Goal: Task Accomplishment & Management: Manage account settings

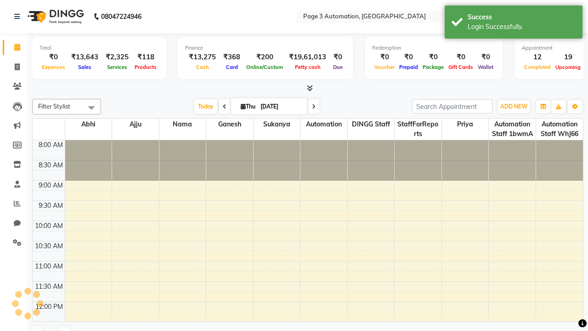
select select "en"
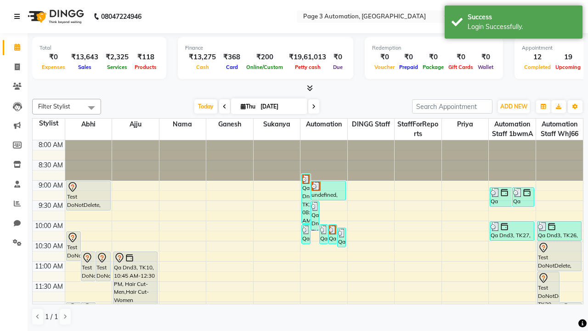
click at [19, 17] on icon at bounding box center [17, 16] width 6 height 6
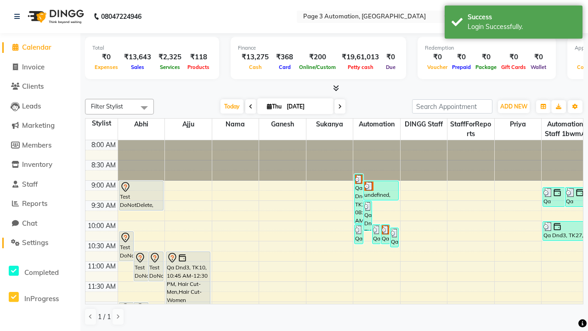
click at [40, 242] on span "Settings" at bounding box center [35, 242] width 26 height 9
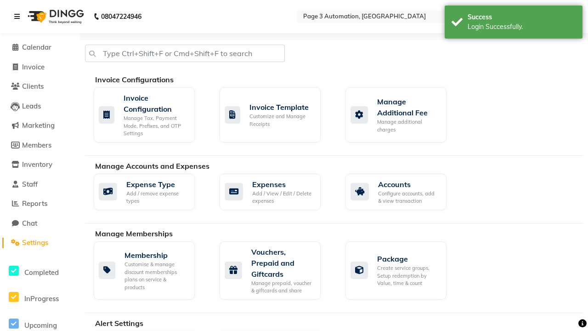
click at [19, 17] on icon at bounding box center [17, 16] width 6 height 6
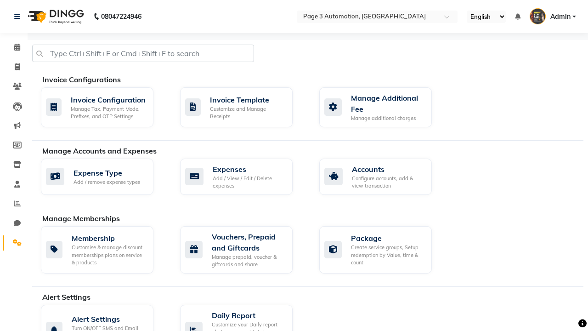
click at [14, 242] on icon at bounding box center [17, 242] width 9 height 7
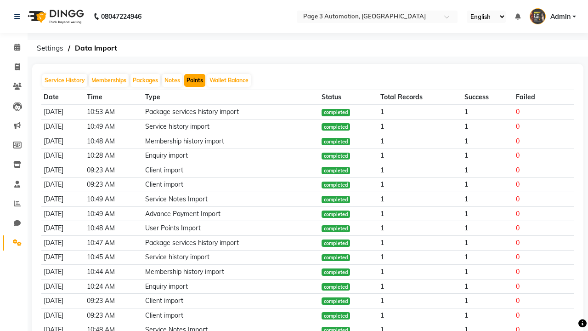
click at [195, 80] on button "Points" at bounding box center [194, 80] width 21 height 13
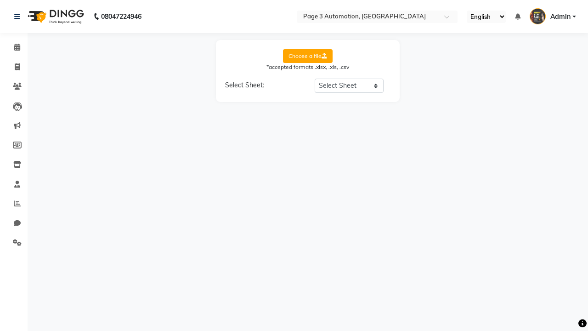
select select "Sheet1"
select select "Client Name"
select select "Client Mobile"
select select "Points"
select select "Expiry Date"
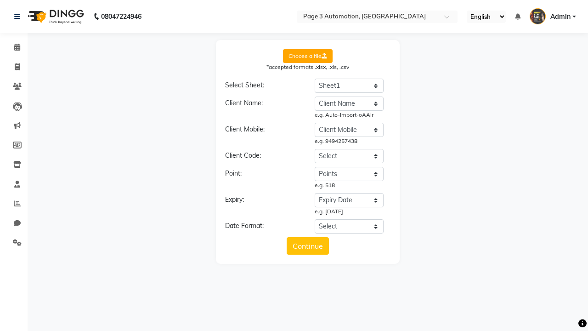
select select "DD/MM/YYYY"
click at [308, 246] on button "Continue" at bounding box center [307, 245] width 42 height 17
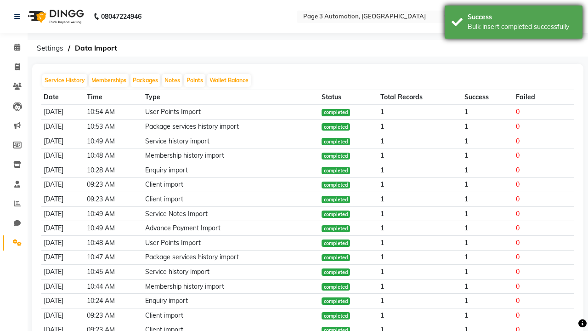
click at [513, 23] on div "Bulk insert completed successfully" at bounding box center [521, 27] width 108 height 10
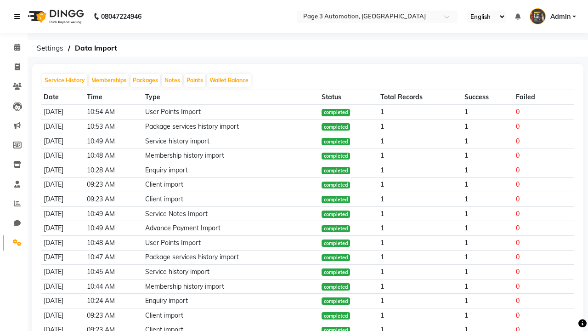
click at [19, 17] on icon at bounding box center [17, 16] width 6 height 6
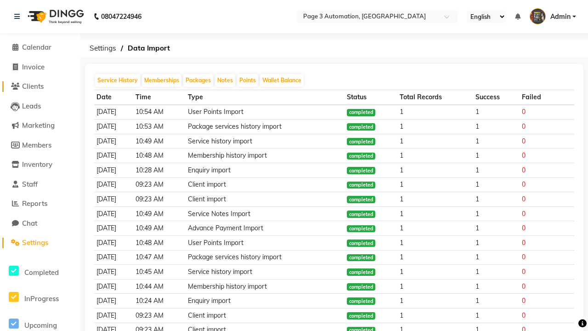
click at [40, 86] on span "Clients" at bounding box center [33, 86] width 22 height 9
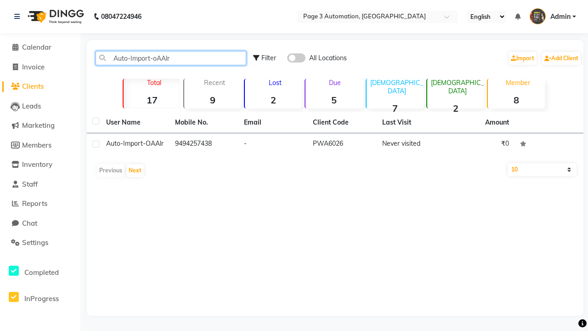
type input "Auto-Import-oAAlr"
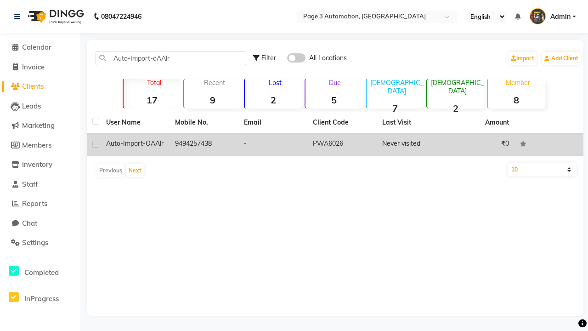
click at [335, 144] on td "PWA6026" at bounding box center [341, 144] width 69 height 22
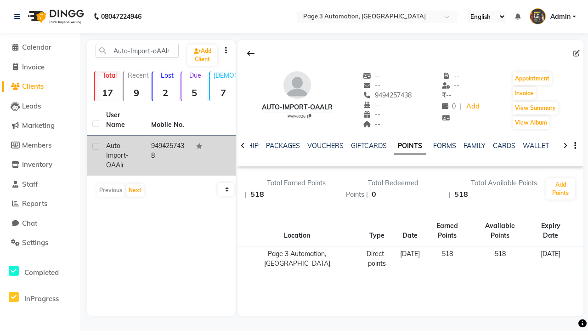
scroll to position [0, 214]
click at [524, 93] on button "Invoice" at bounding box center [523, 93] width 23 height 13
select select "2774"
select select "service"
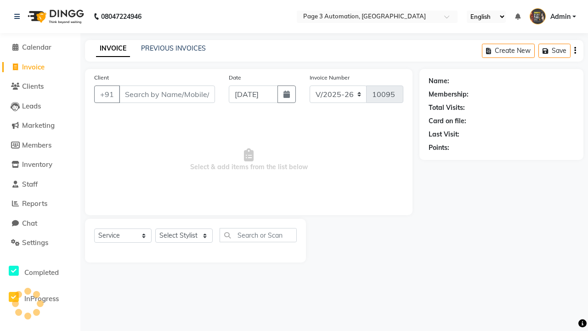
type input "9494257438"
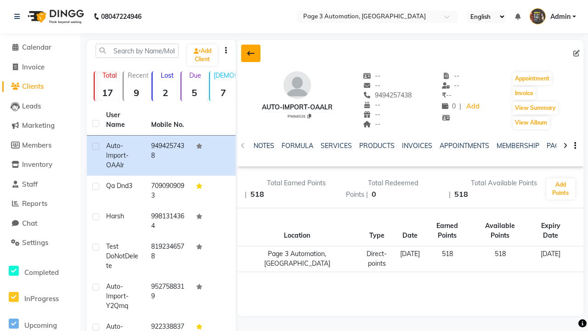
click at [251, 53] on icon at bounding box center [250, 53] width 7 height 7
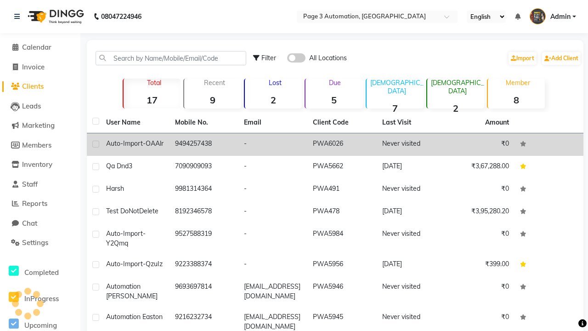
click at [95, 144] on label at bounding box center [95, 143] width 7 height 7
click at [95, 144] on input "checkbox" at bounding box center [95, 144] width 6 height 6
checkbox input "true"
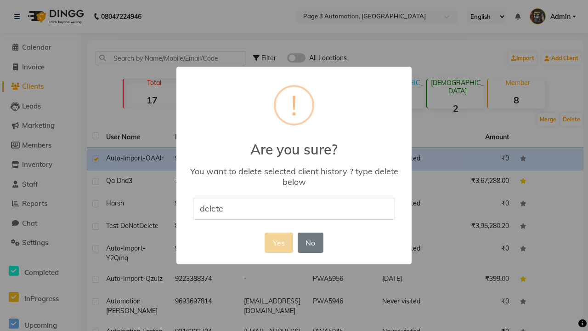
type input "delete"
click at [278, 242] on button "Yes" at bounding box center [278, 242] width 28 height 20
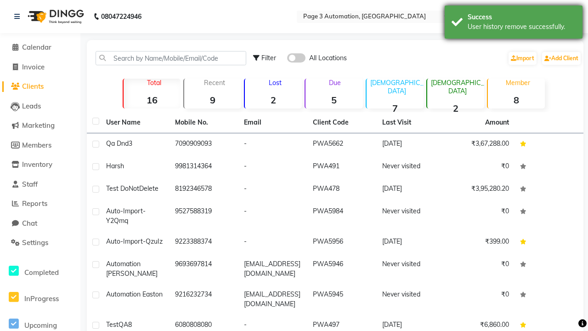
click at [513, 23] on div "User history remove successfully." at bounding box center [521, 27] width 108 height 10
